Goal: Transaction & Acquisition: Purchase product/service

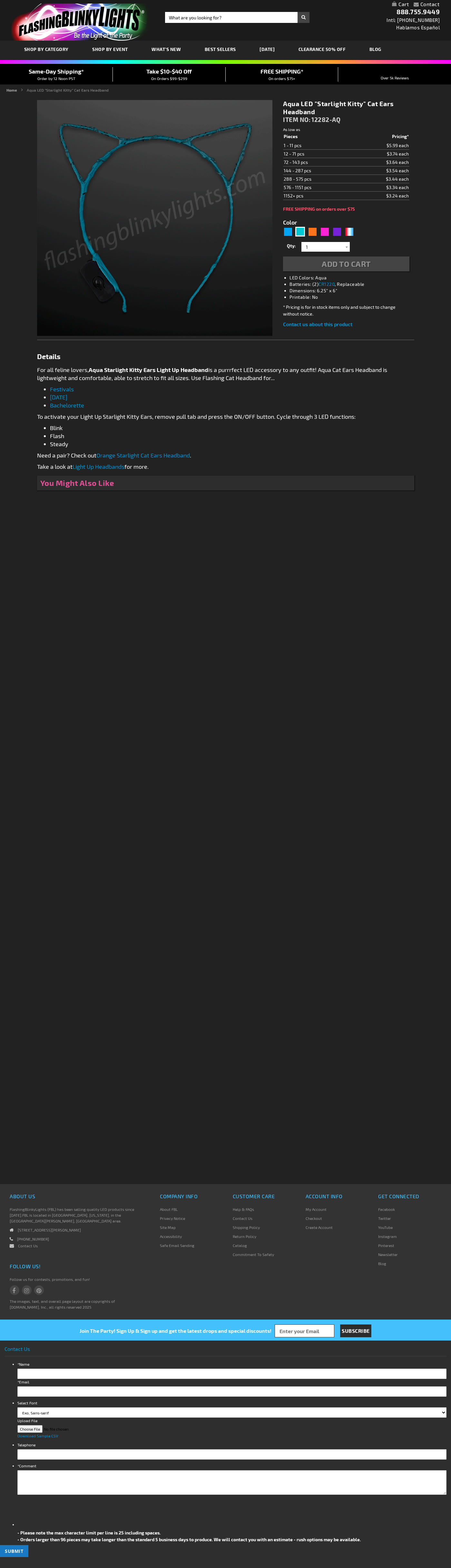
type input "5653"
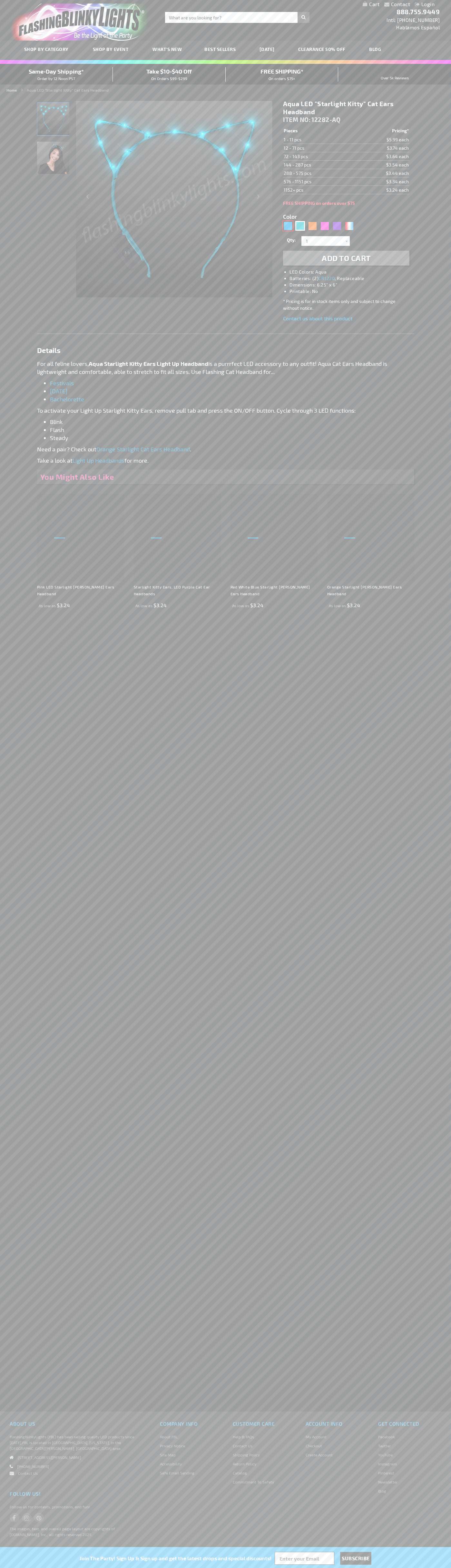
click at [288, 226] on div "Blue" at bounding box center [288, 226] width 10 height 10
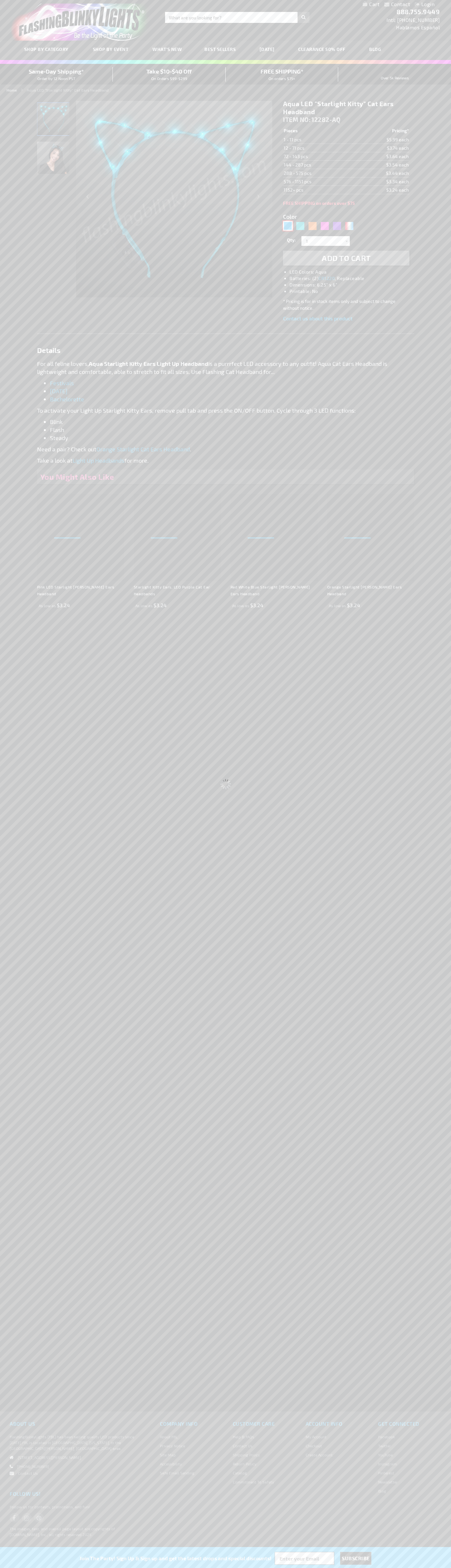
type input "5629"
type input "12282-BL"
type input "Customize - Blue LED &quot;Starlight Kitty&quot; Ears Cat Headband - ITEM NO: 1…"
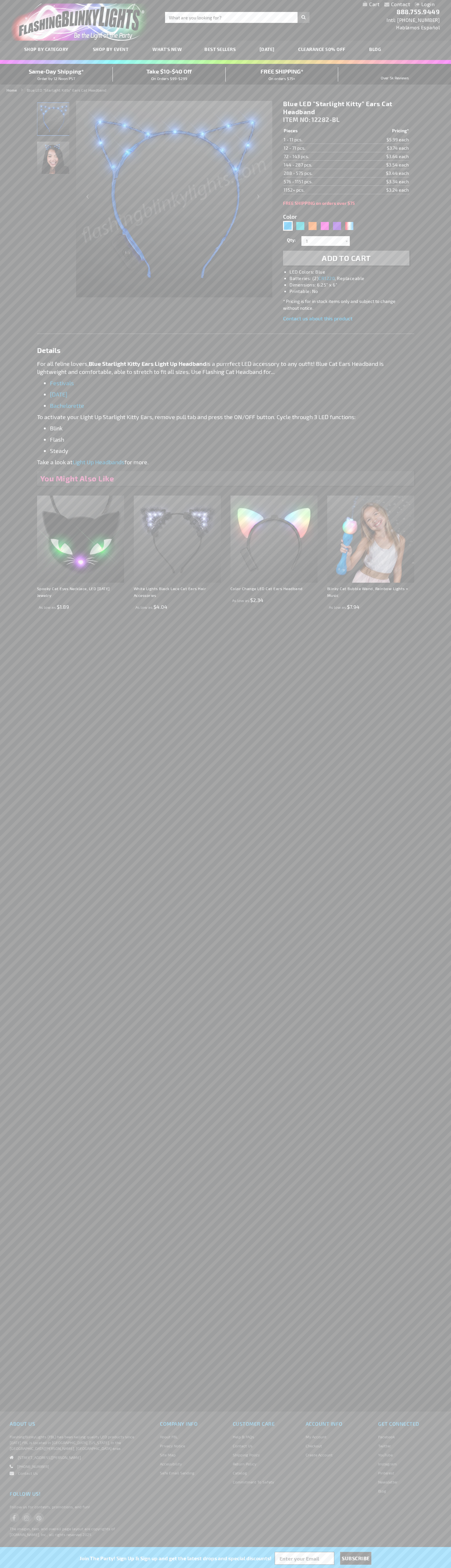
click at [346, 258] on span "Add to Cart" at bounding box center [346, 258] width 49 height 10
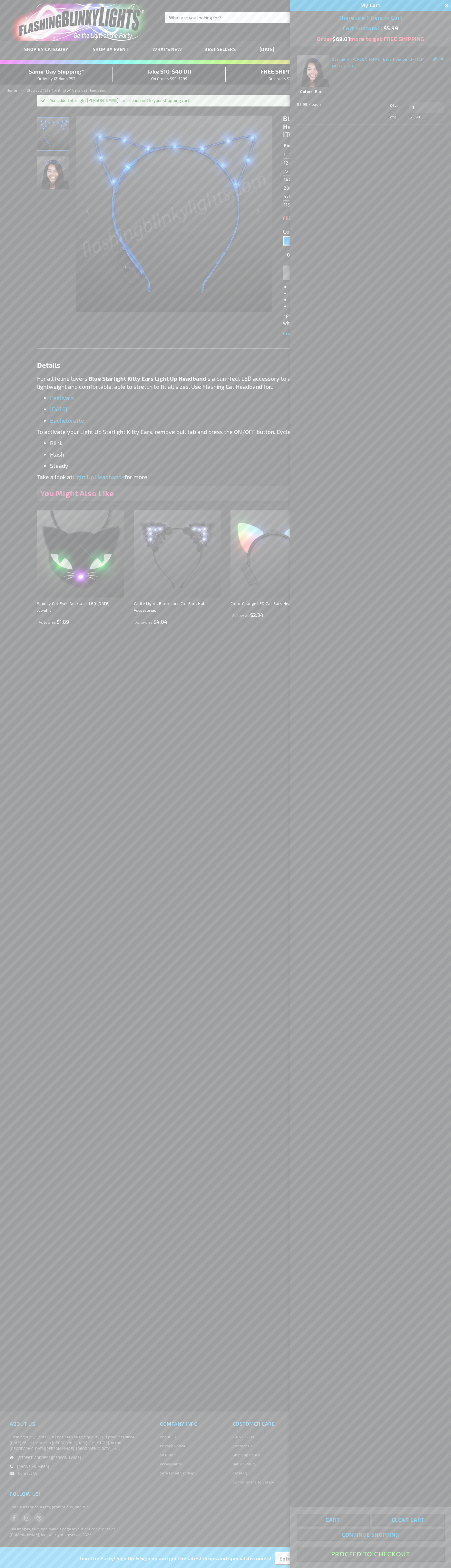
click at [370, 1554] on button "Proceed To Checkout" at bounding box center [370, 1554] width 148 height 14
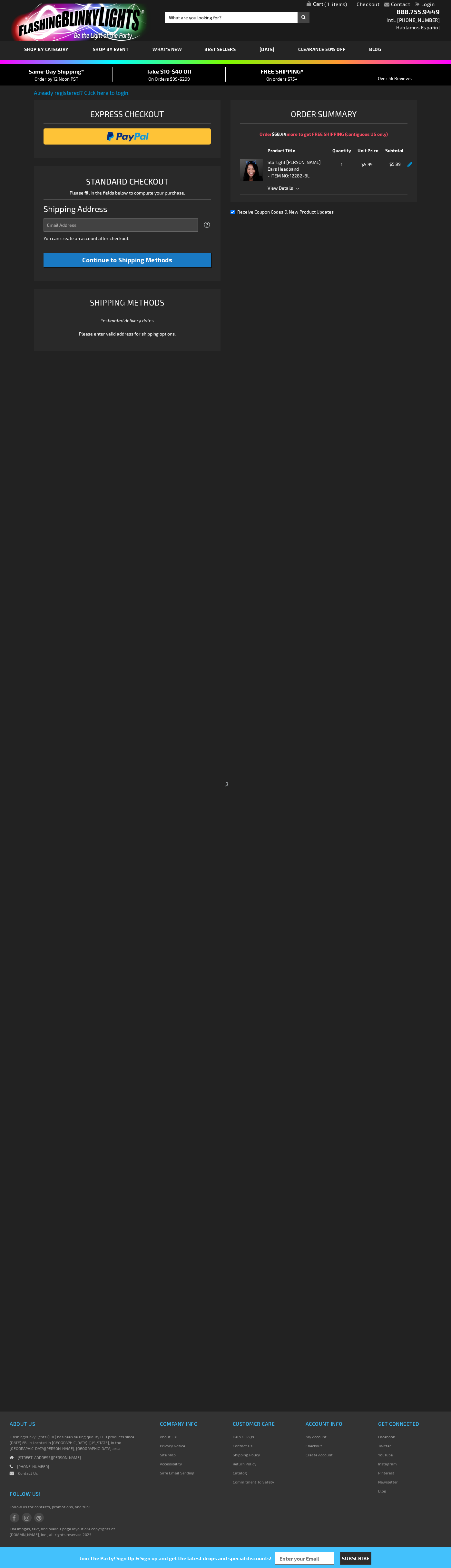
select select "US"
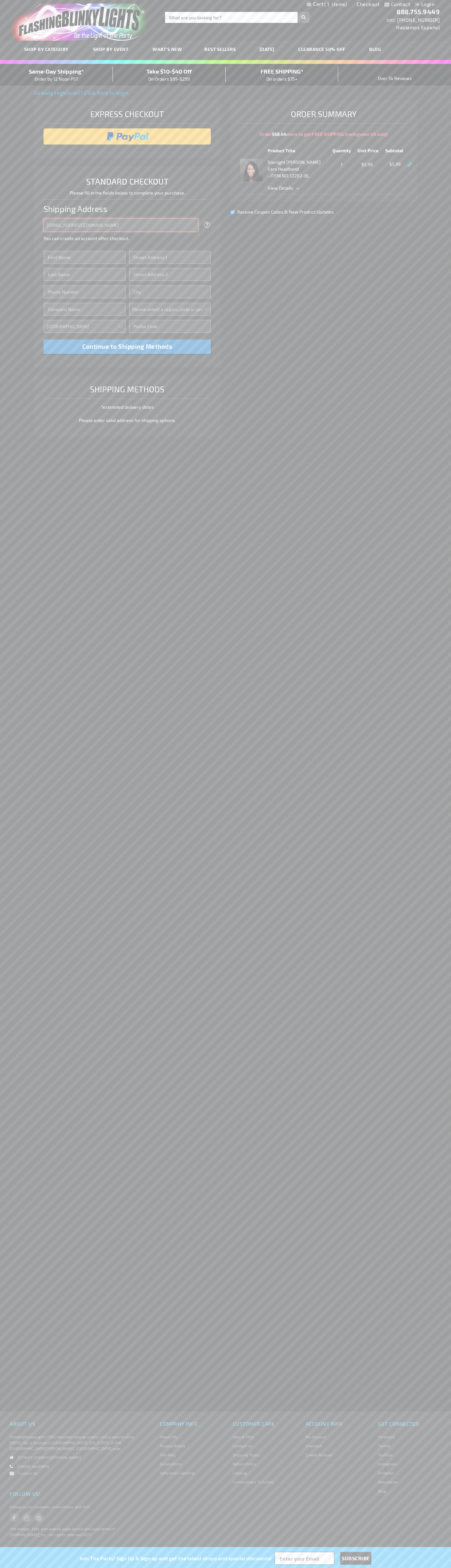
type input "[EMAIL_ADDRESS][DOMAIN_NAME]"
type input "[PERSON_NAME]"
type input "201 Colorado St"
type input "First floor"
type input "austin"
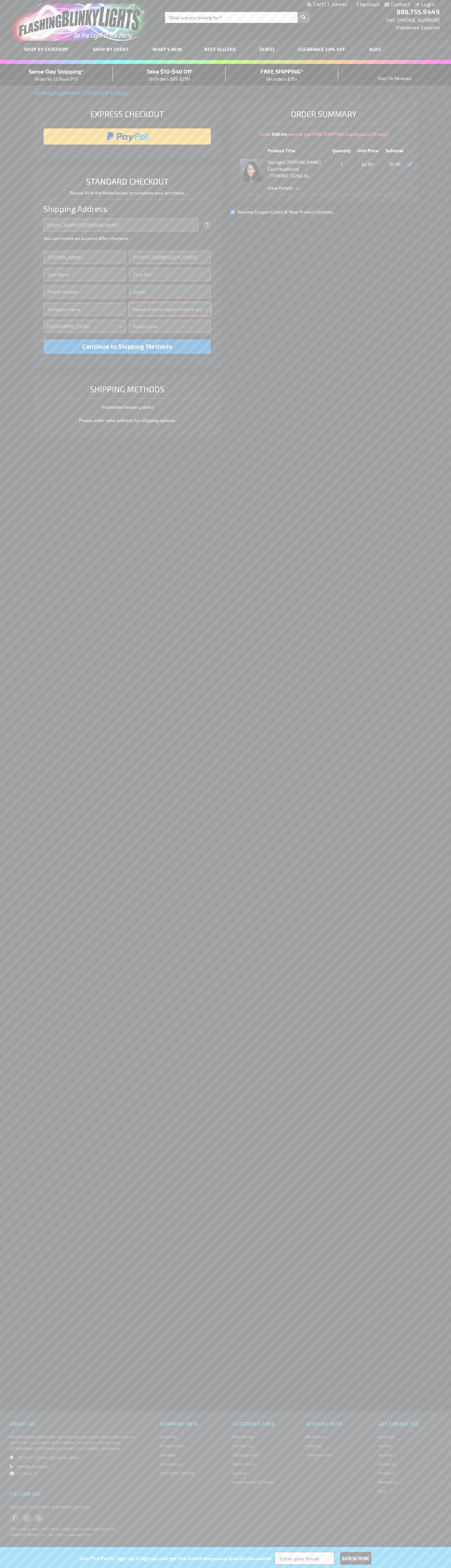
select select "57"
type input "78701"
type input "Smith"
type input "6502530000"
type input "John Smith"
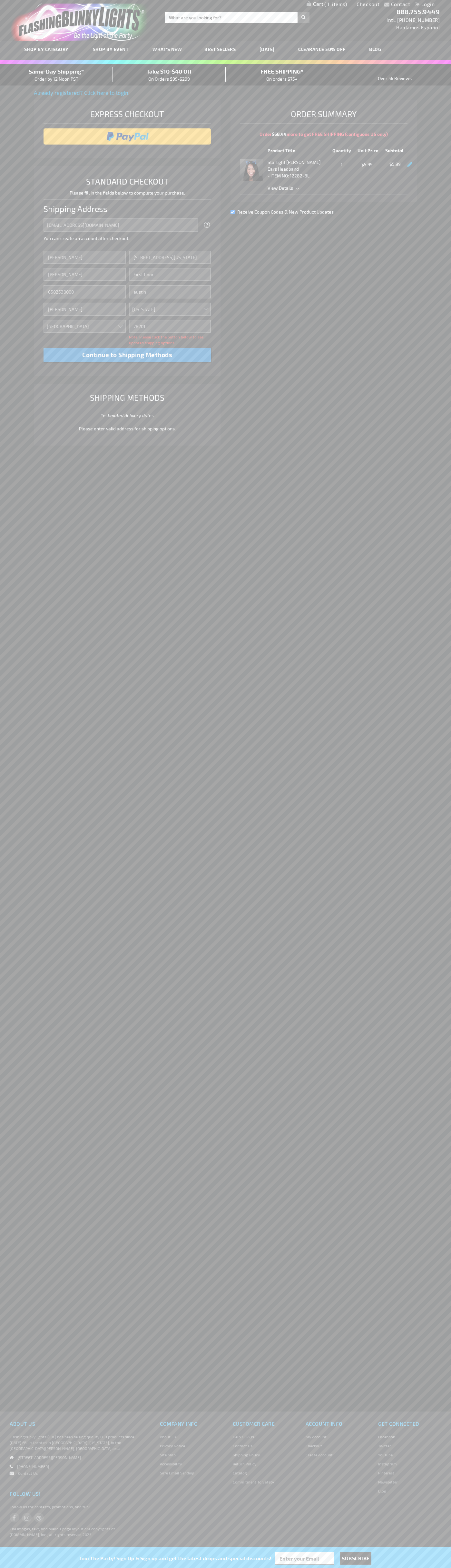
click at [56, 75] on div "Same-Day Shipping* Order by 12 Noon PST" at bounding box center [56, 75] width 113 height 15
click at [127, 136] on input "image" at bounding box center [127, 136] width 161 height 13
